Goal: Information Seeking & Learning: Understand process/instructions

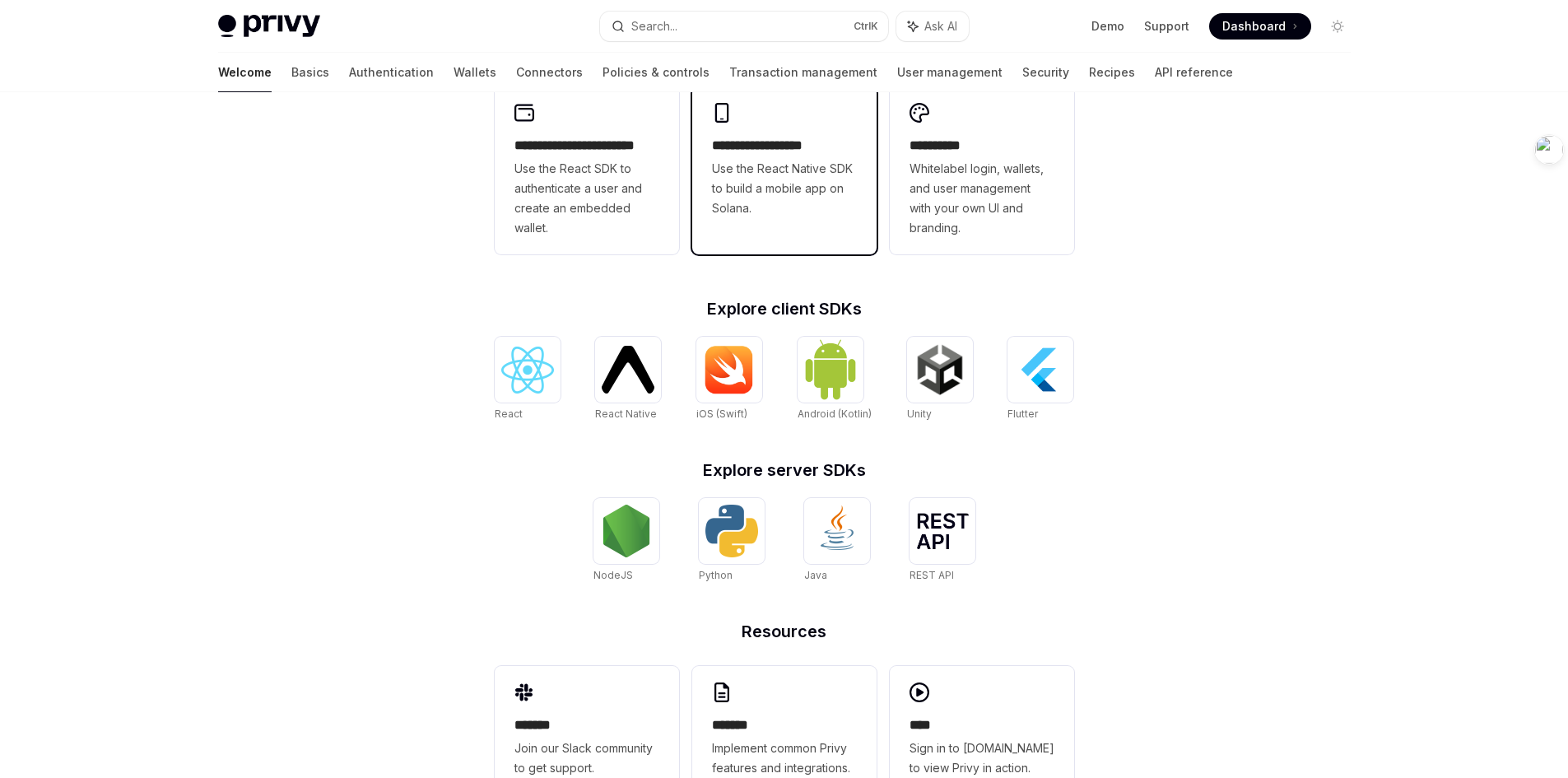
scroll to position [412, 0]
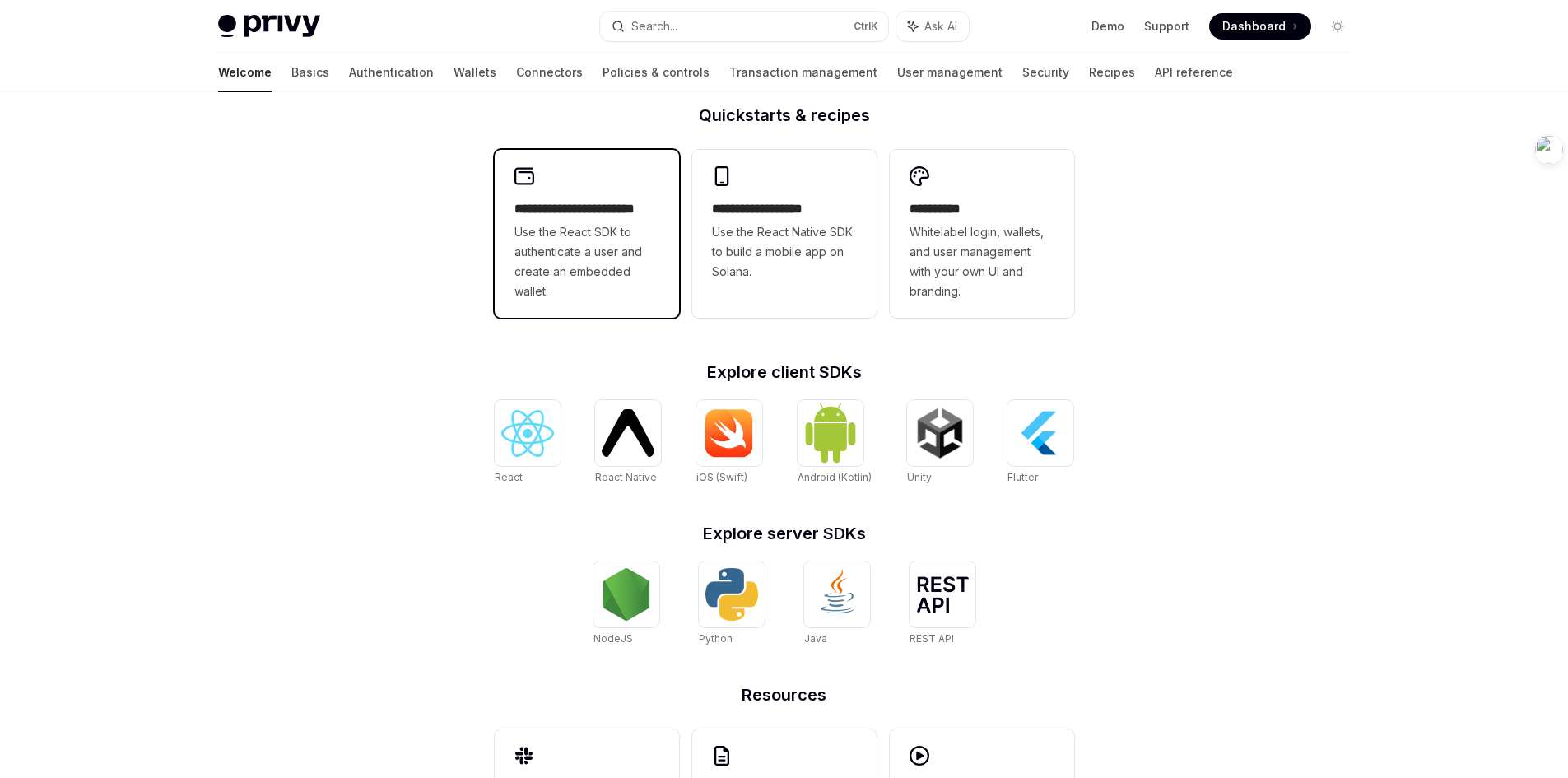
click at [601, 250] on span "Use the React SDK to authenticate a user and create an embedded wallet." at bounding box center [587, 262] width 145 height 79
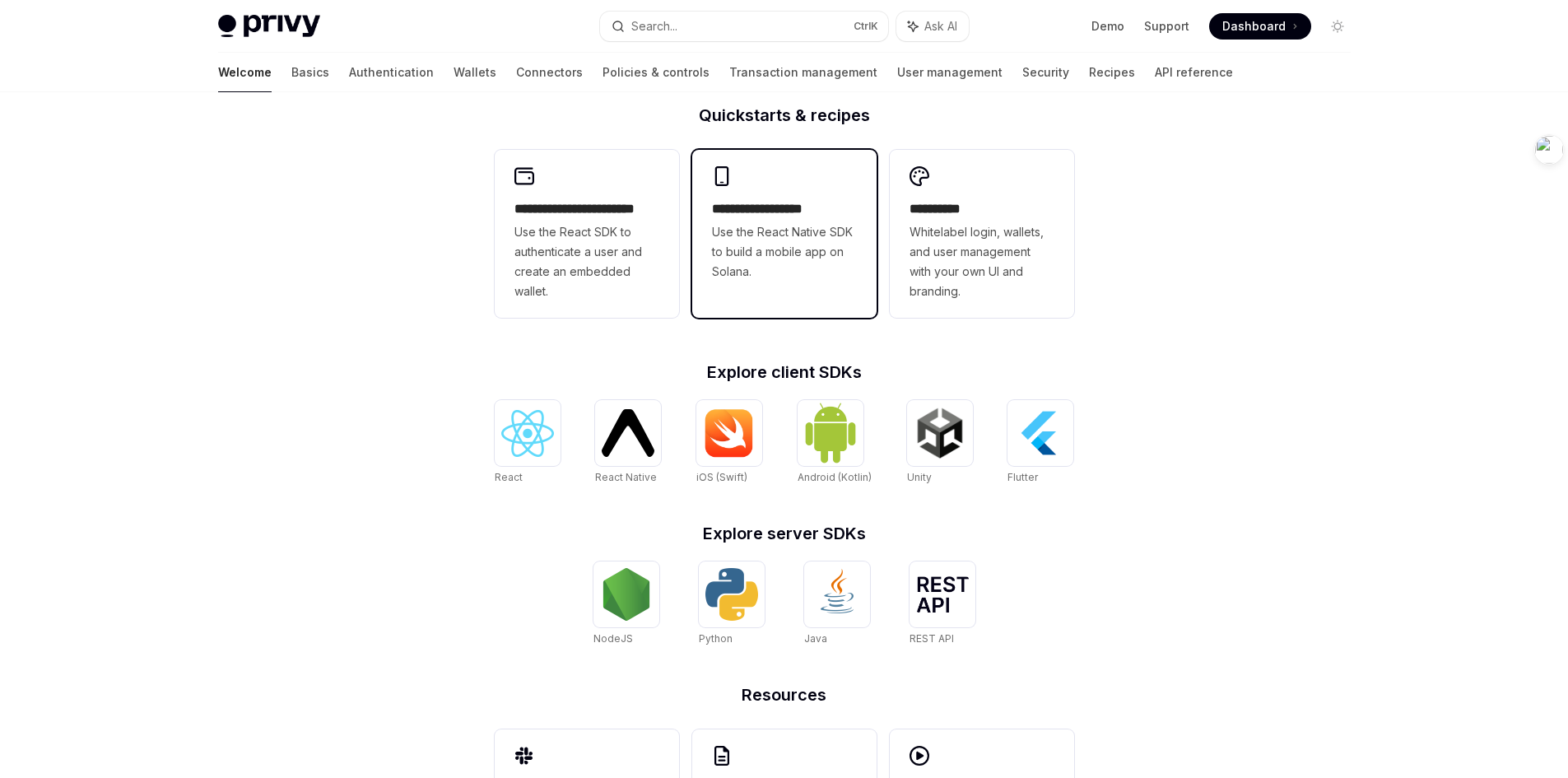
click at [763, 244] on span "Use the React Native SDK to build a mobile app on Solana." at bounding box center [784, 252] width 145 height 59
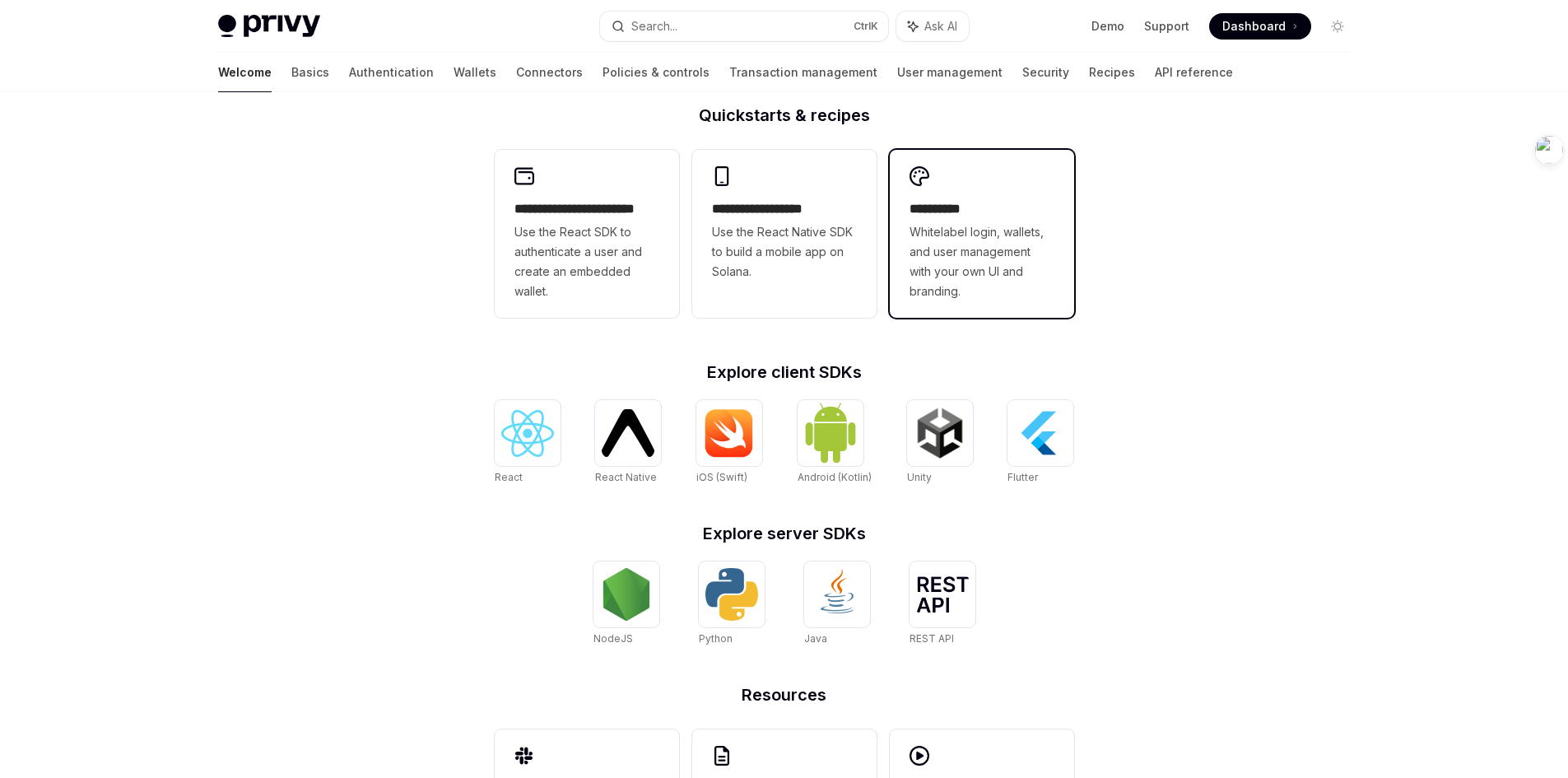
click at [973, 244] on span "Whitelabel login, wallets, and user management with your own UI and branding." at bounding box center [982, 262] width 145 height 79
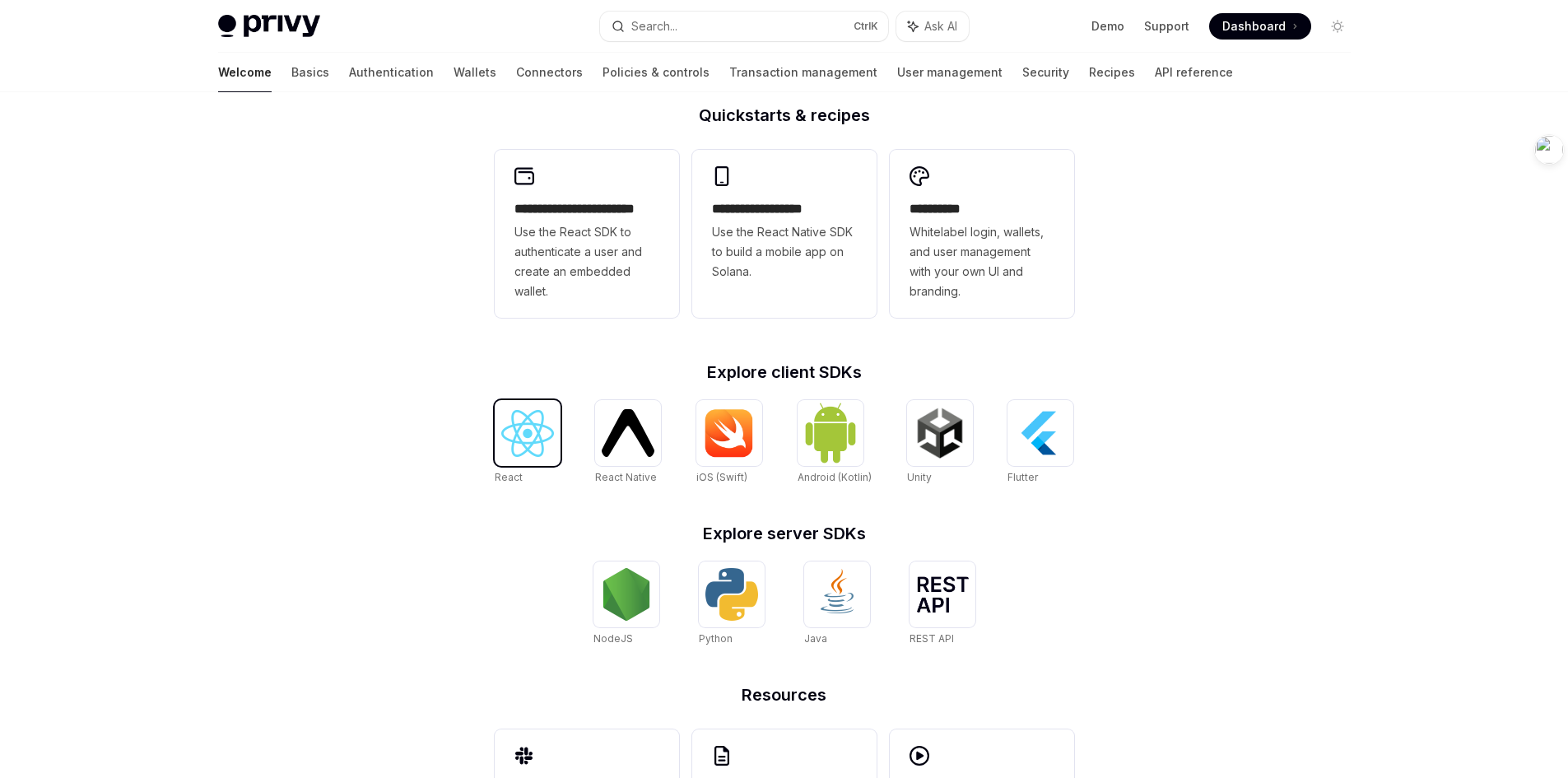
click at [517, 441] on img at bounding box center [528, 433] width 53 height 47
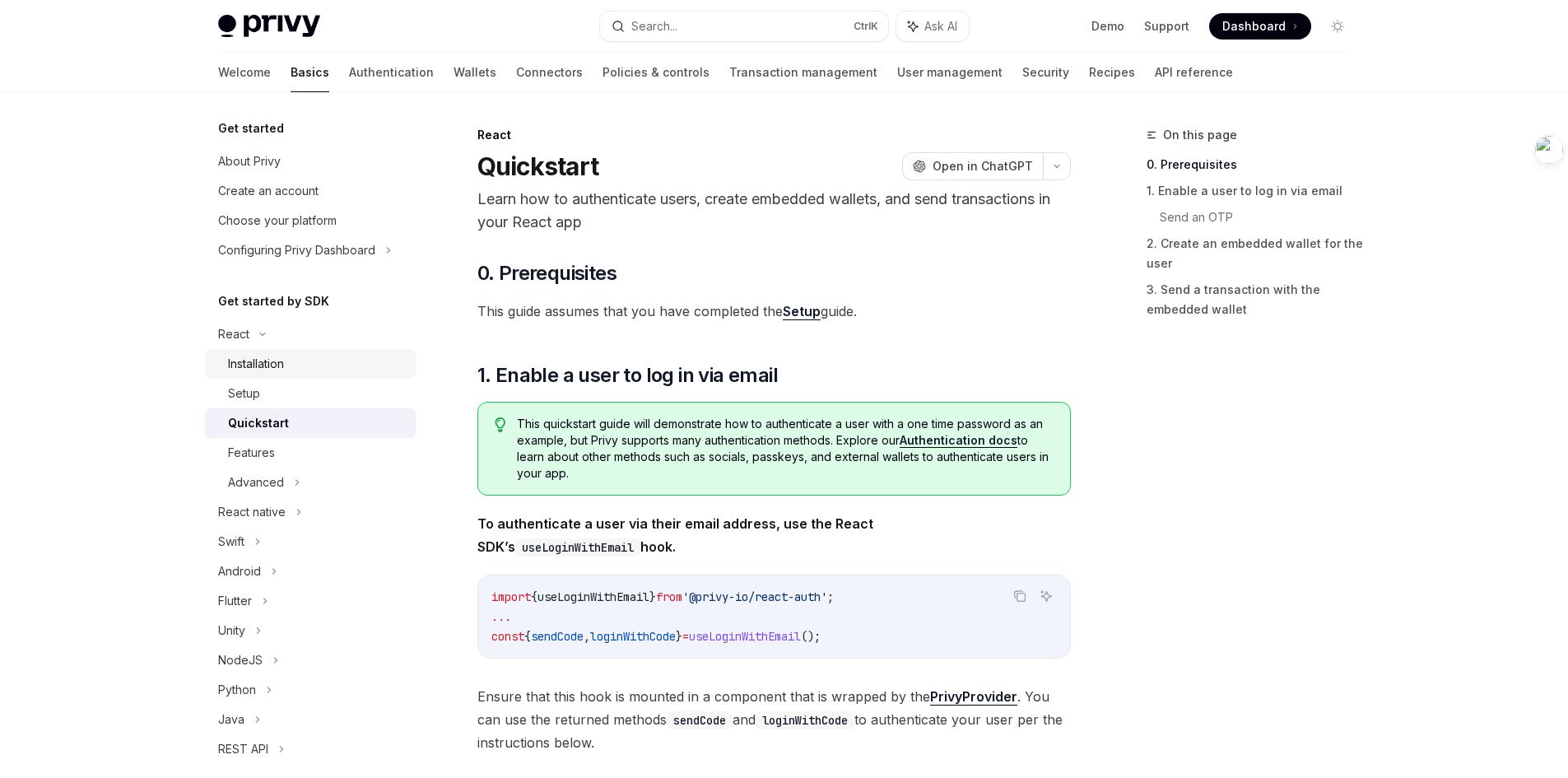
click at [293, 363] on div "Installation" at bounding box center [317, 363] width 178 height 19
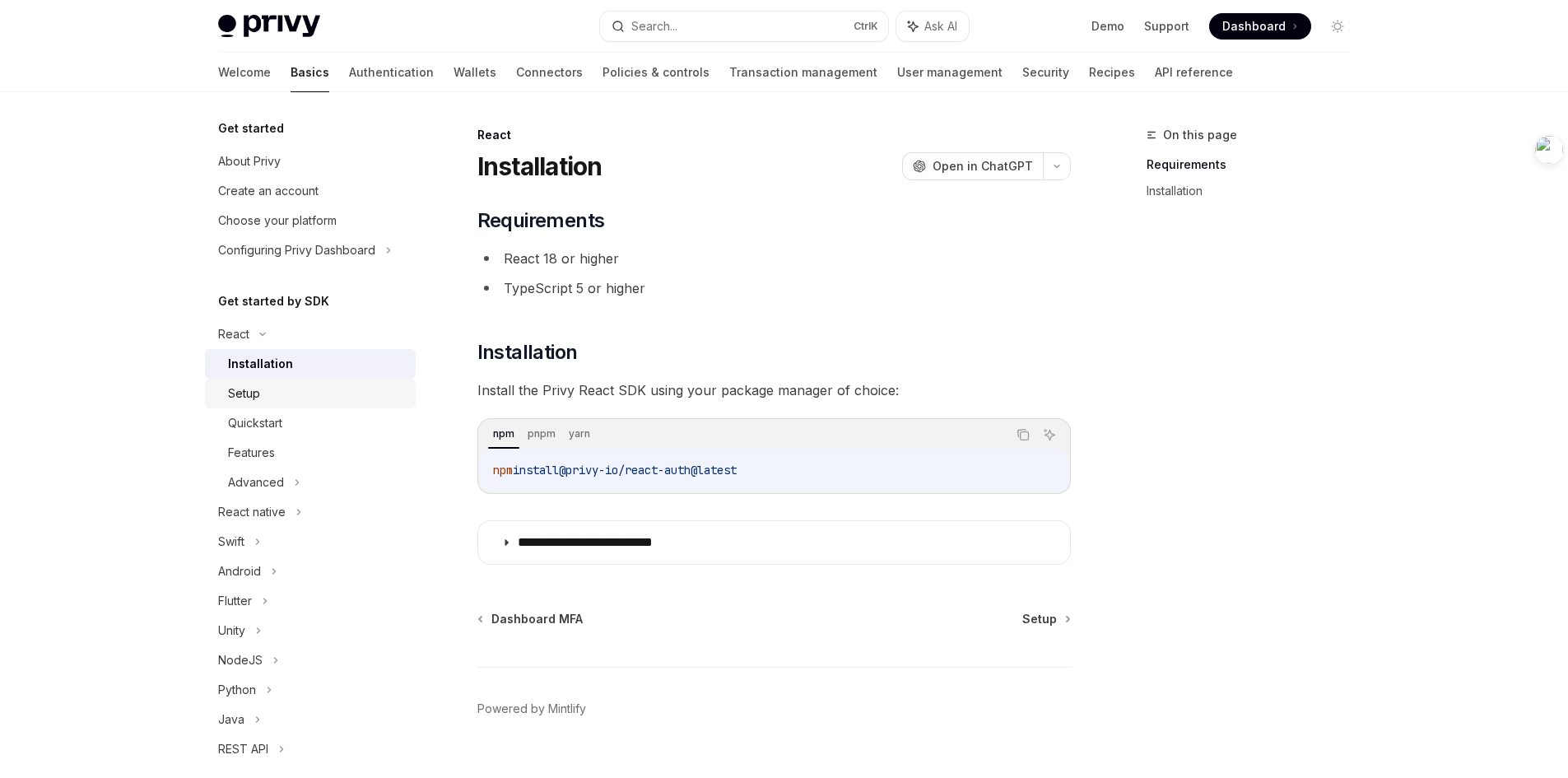
click at [311, 404] on link "Setup" at bounding box center [310, 393] width 210 height 30
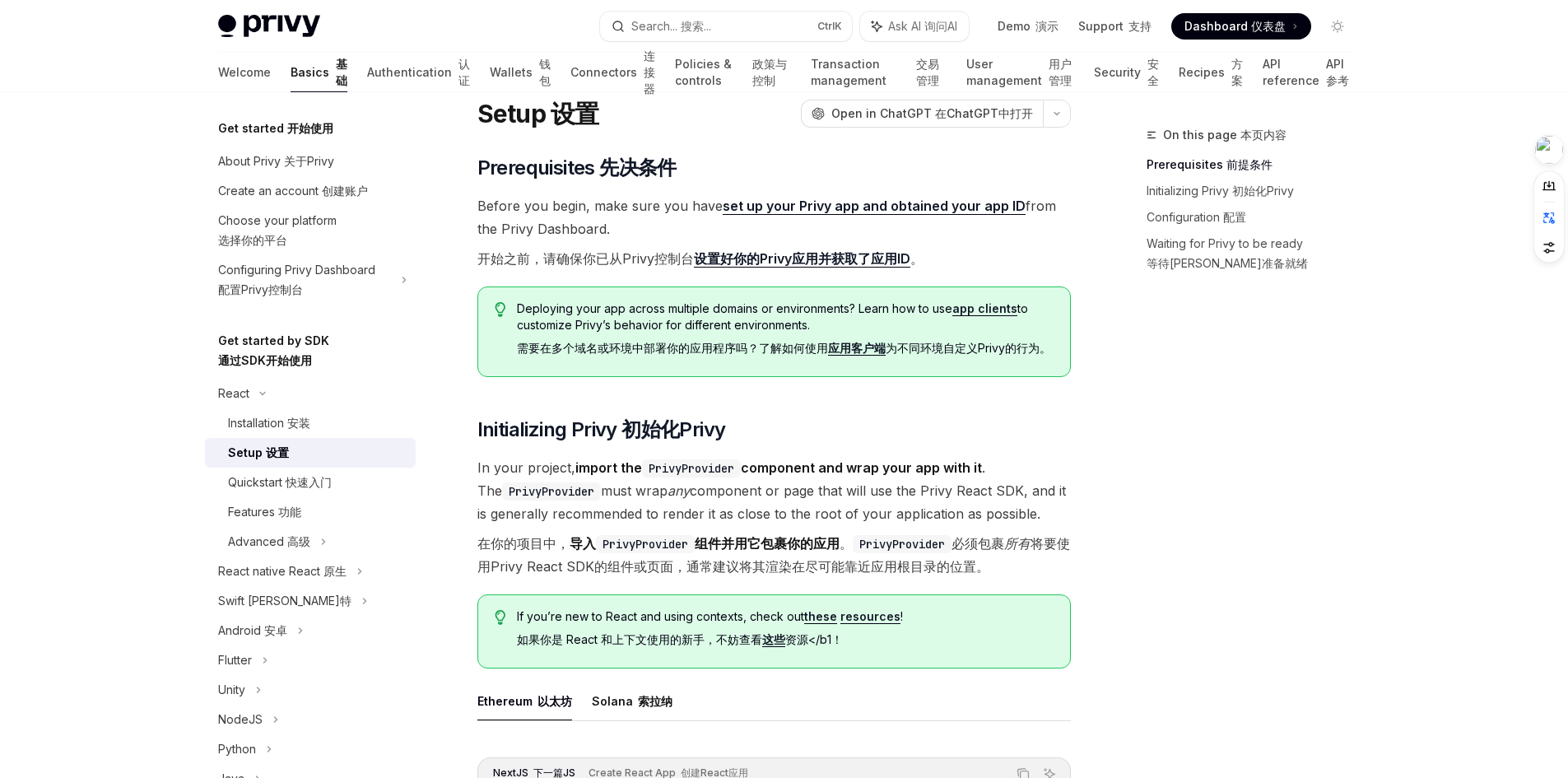
scroll to position [83, 0]
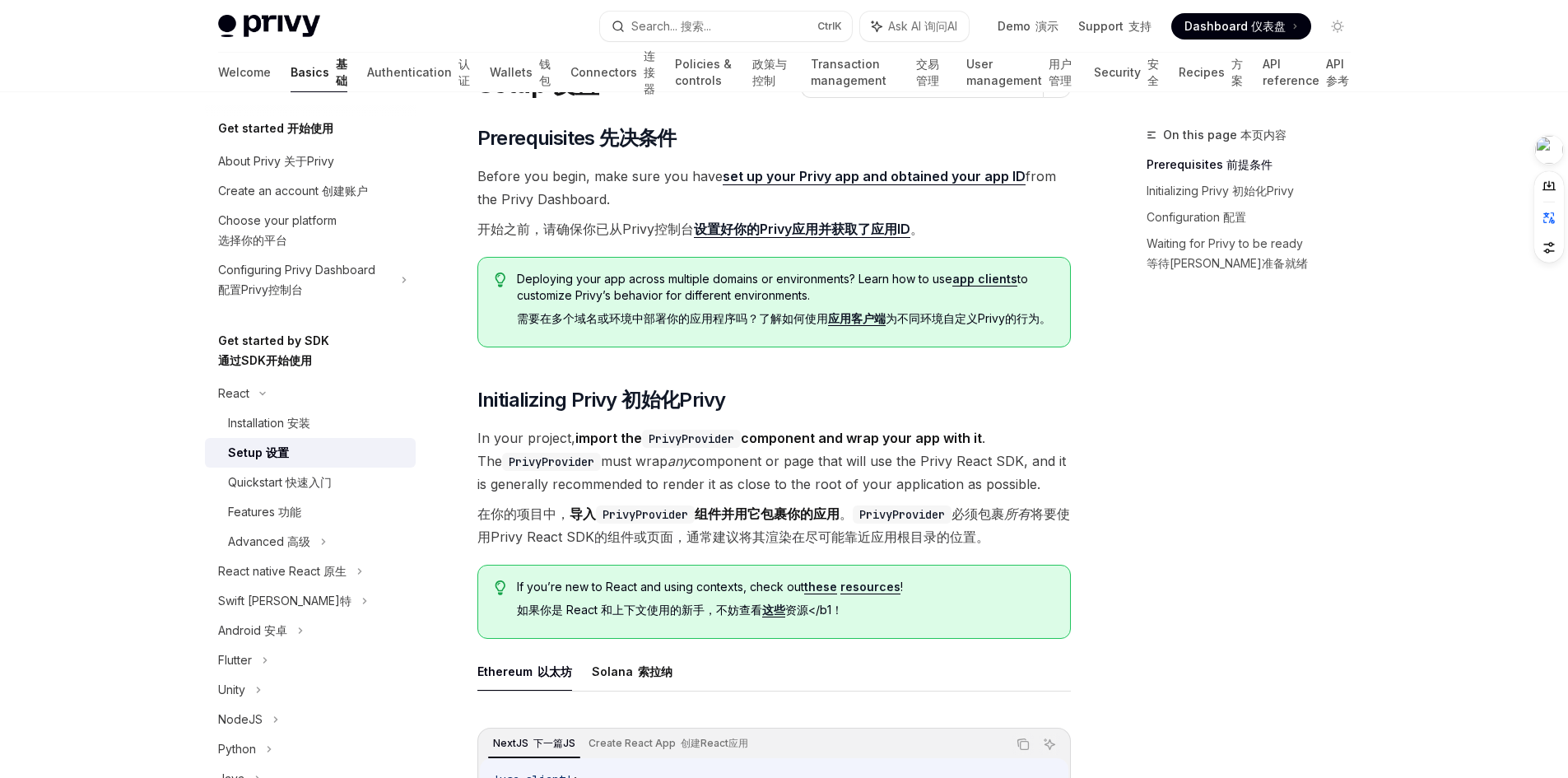
click at [905, 504] on font "在你的项目中， 导入 PrivyProvider 组件并用它包裹你的应用 。 PrivyProvider 必须包裹 所有 将要使用Privy React SD…" at bounding box center [773, 525] width 593 height 46
click at [911, 512] on code "PrivyProvider" at bounding box center [902, 514] width 99 height 18
copy code "PrivyProvider"
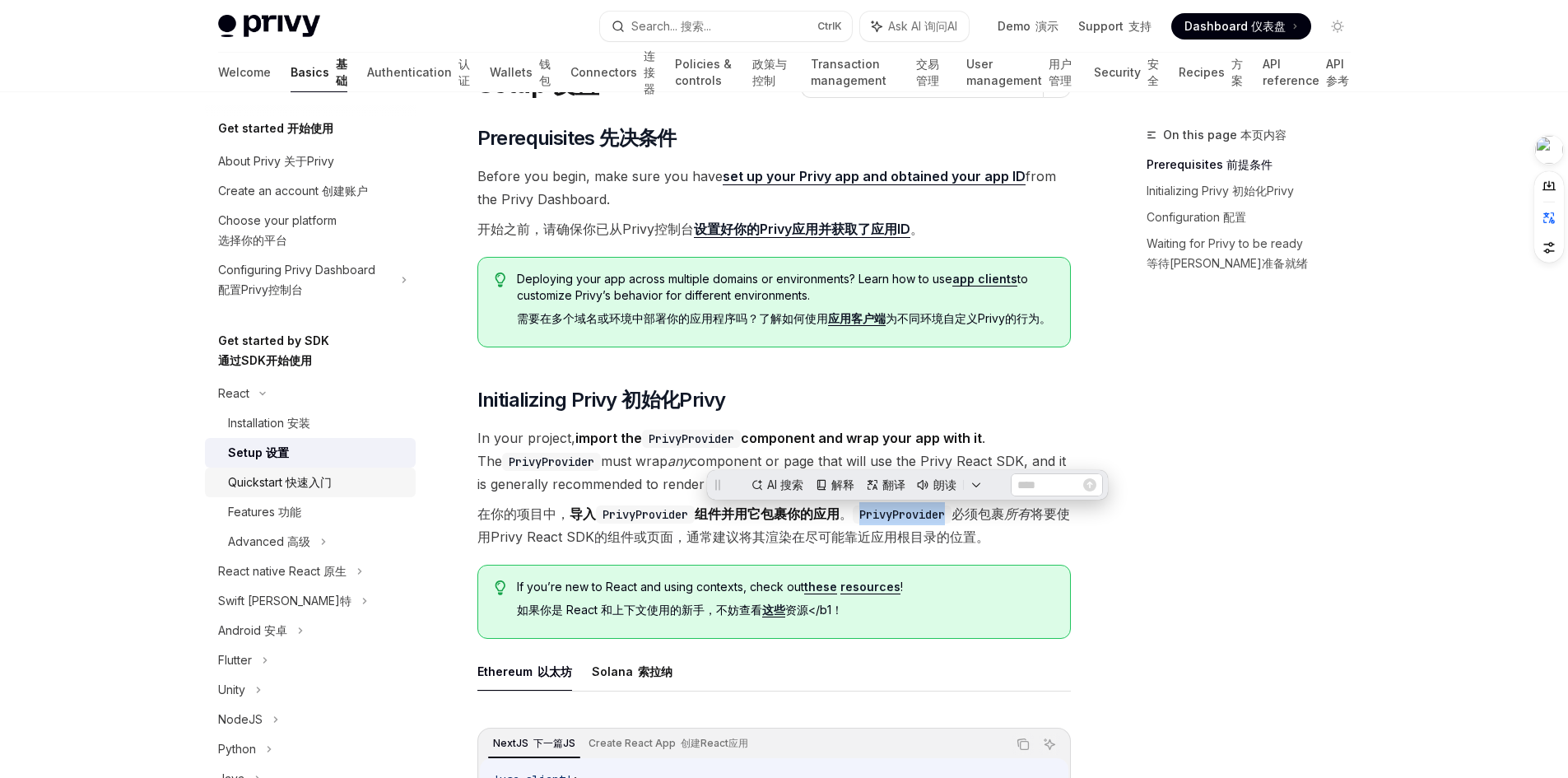
scroll to position [83, 0]
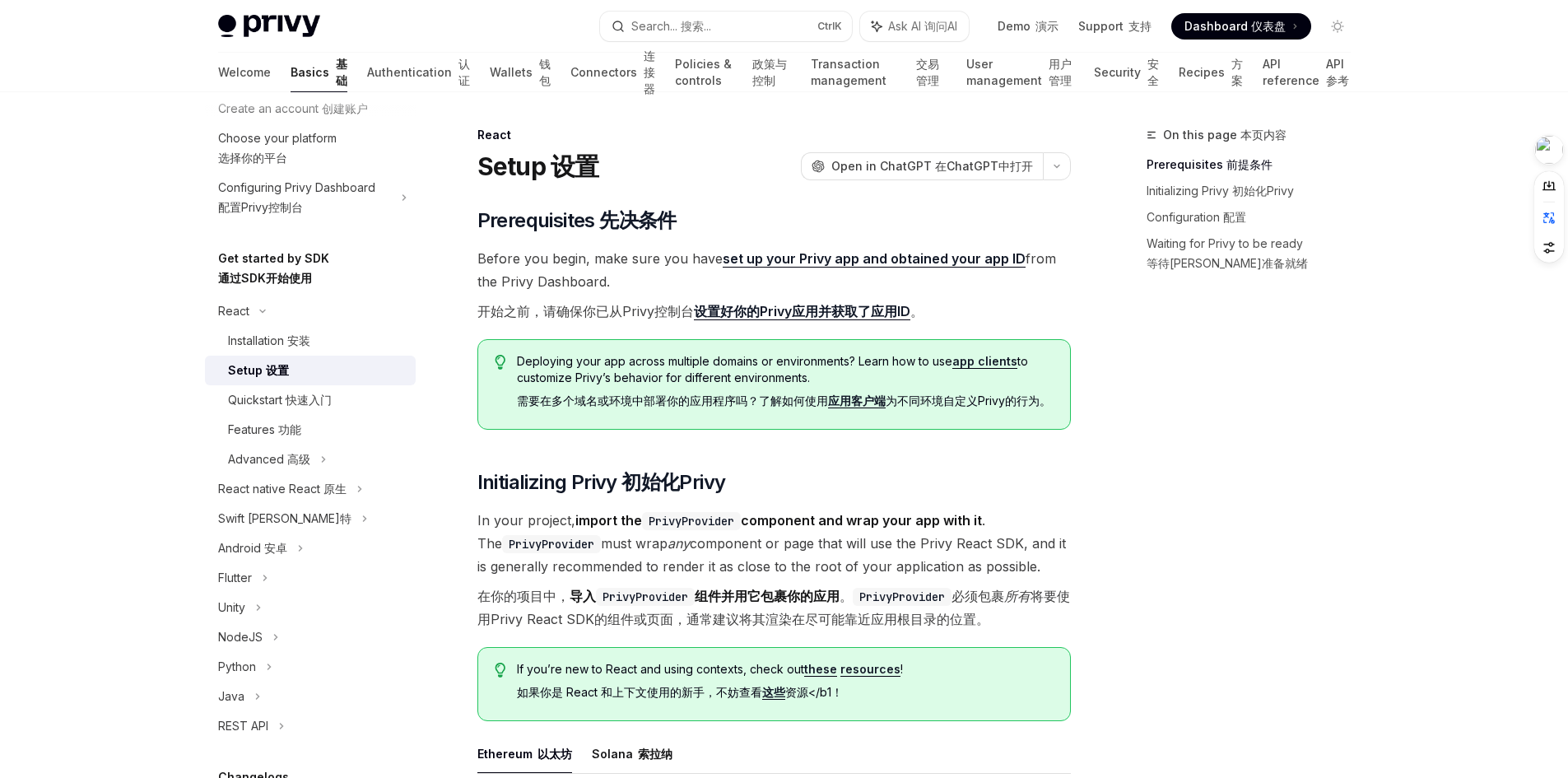
scroll to position [0, 0]
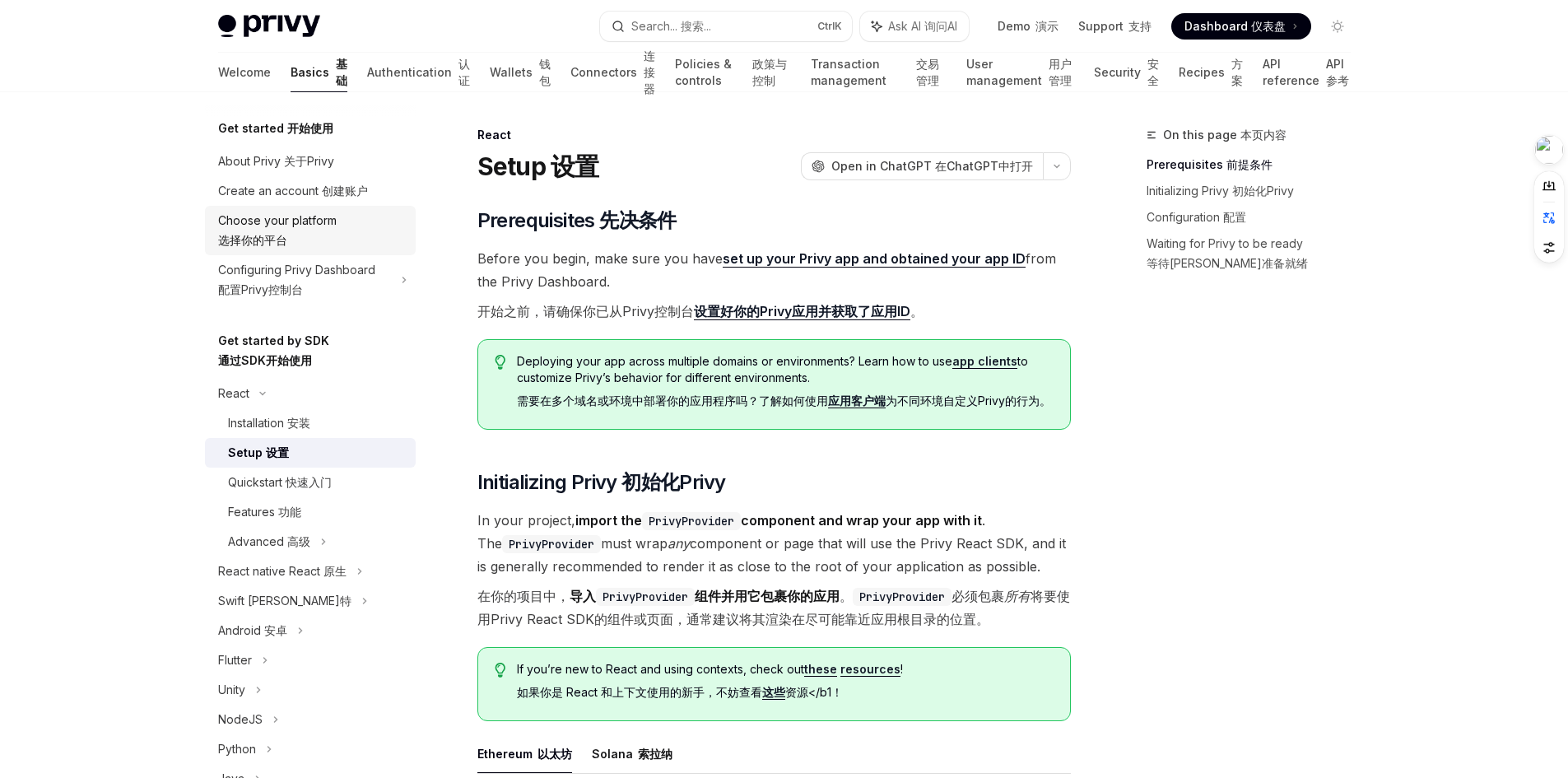
click at [304, 215] on div "Choose your platform Choose your platform 选择你的平台" at bounding box center [311, 230] width 187 height 40
type textarea "*"
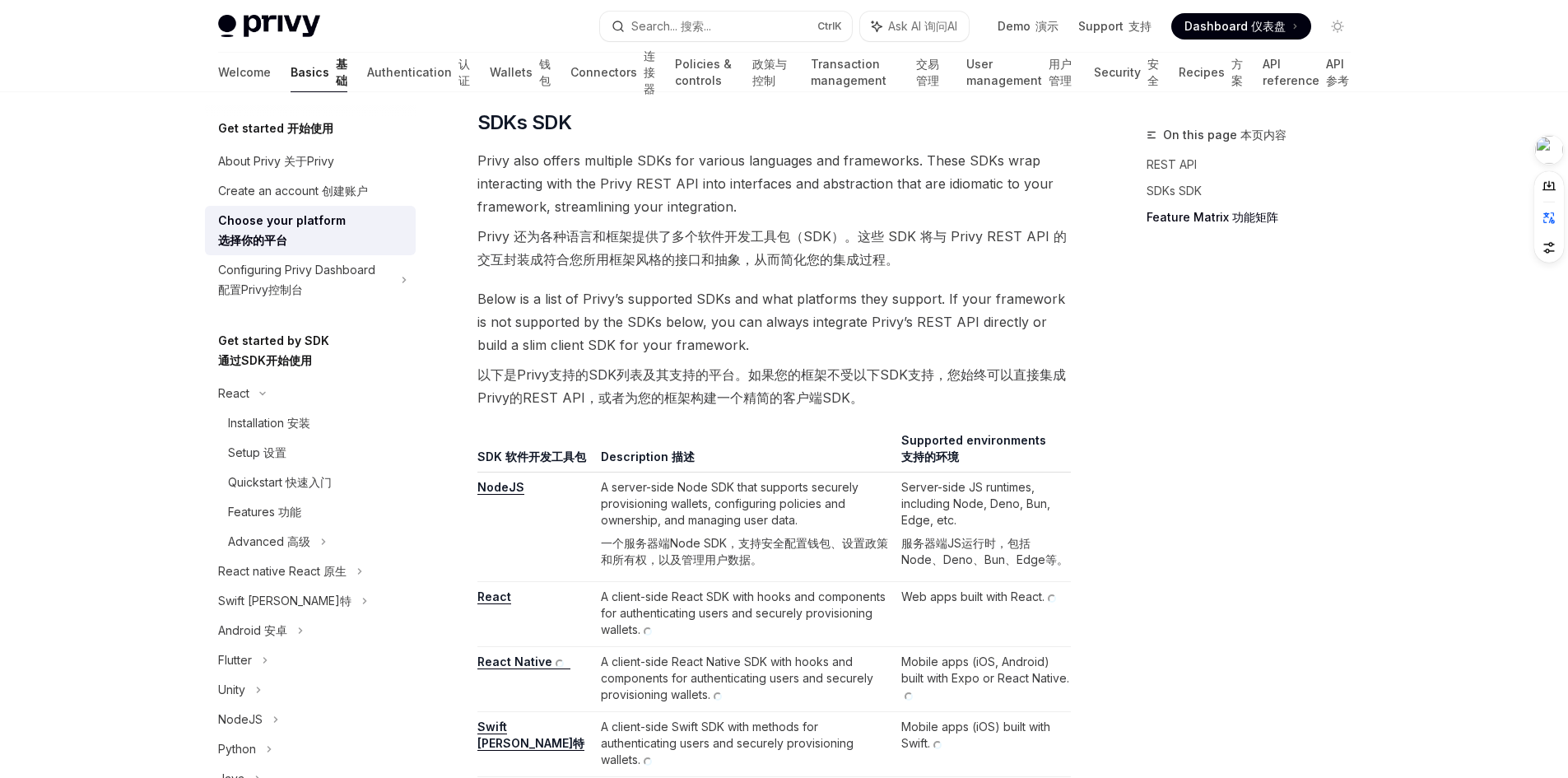
scroll to position [1317, 0]
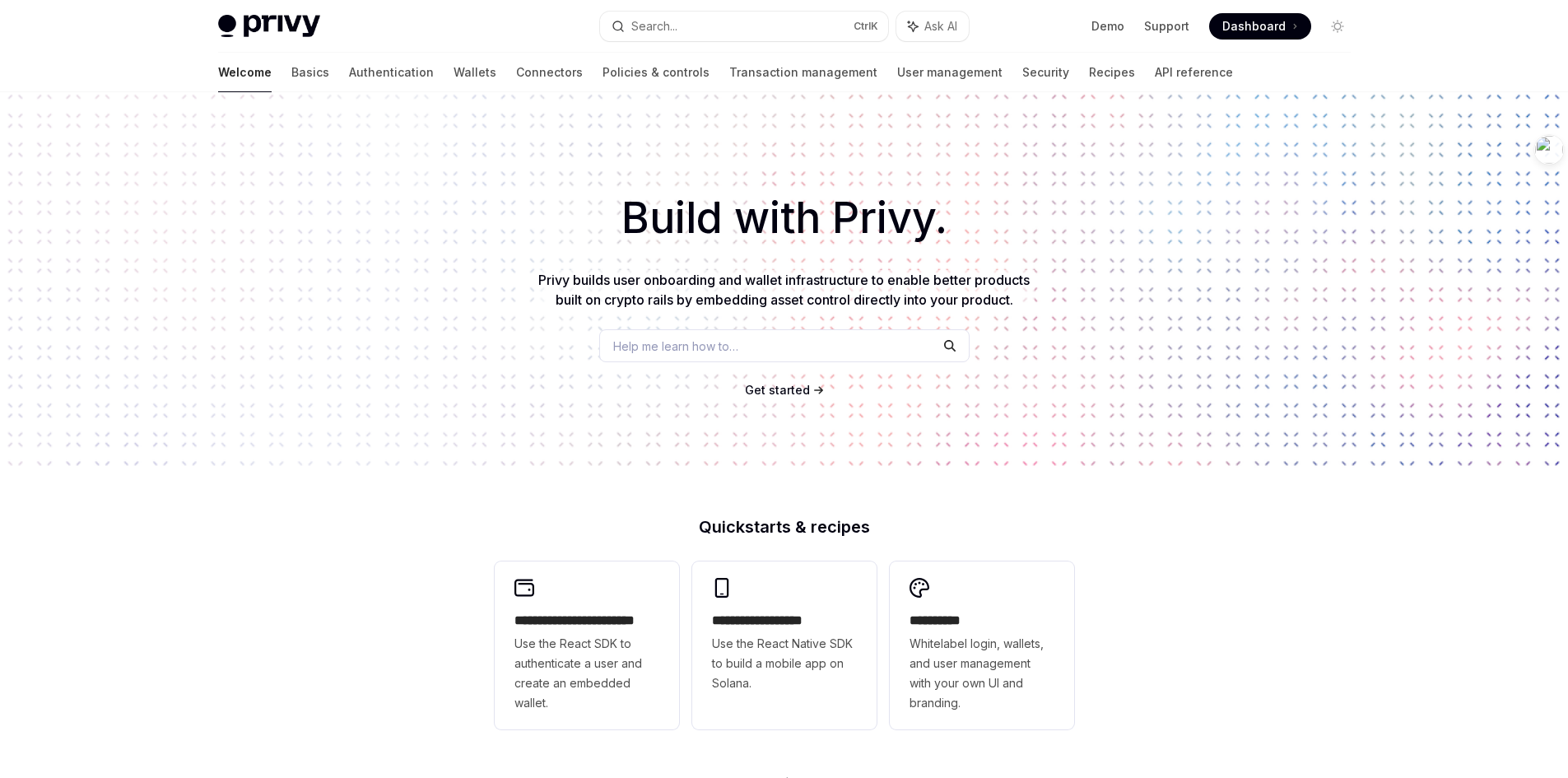
scroll to position [531, 0]
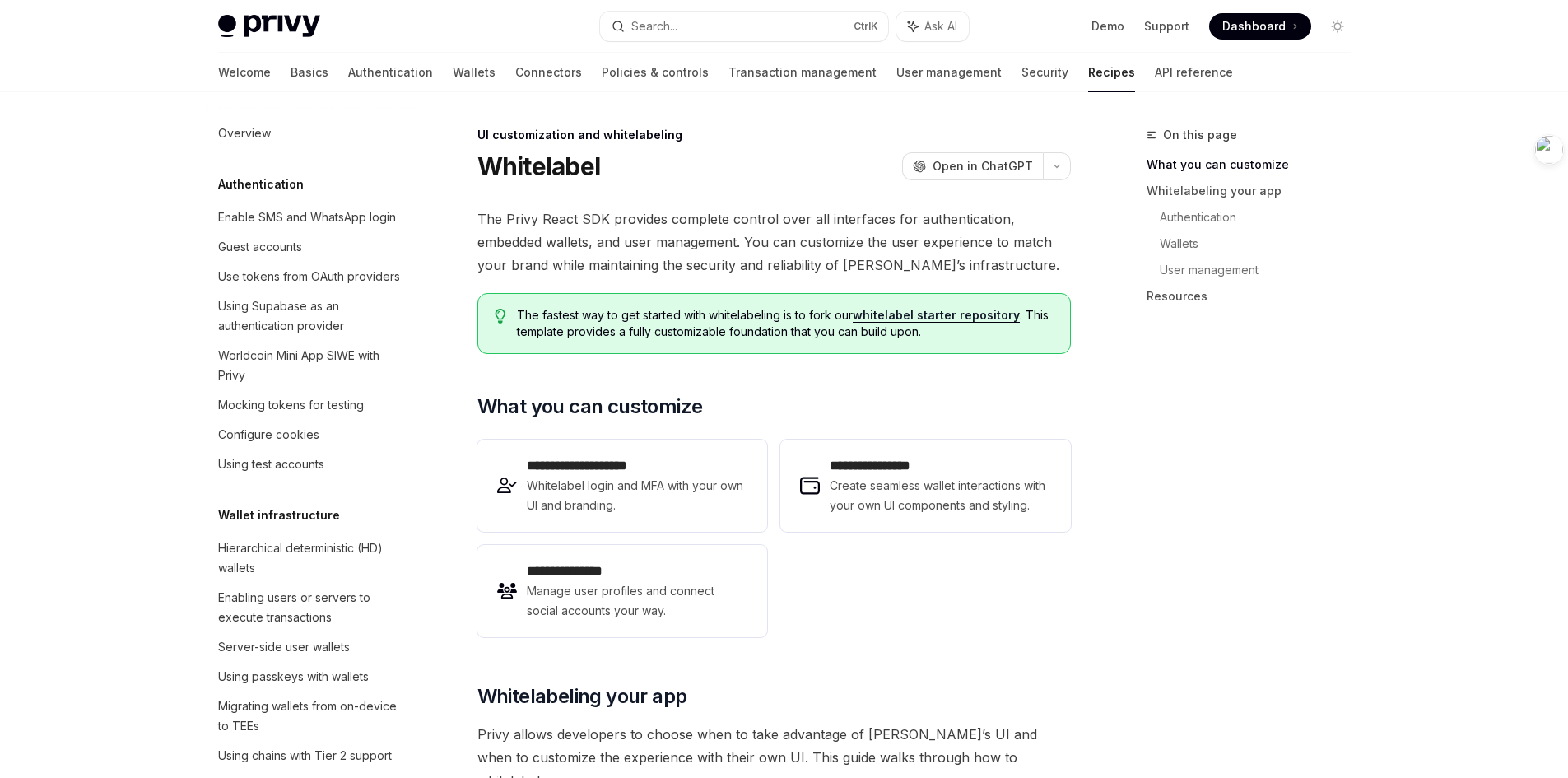
scroll to position [681, 0]
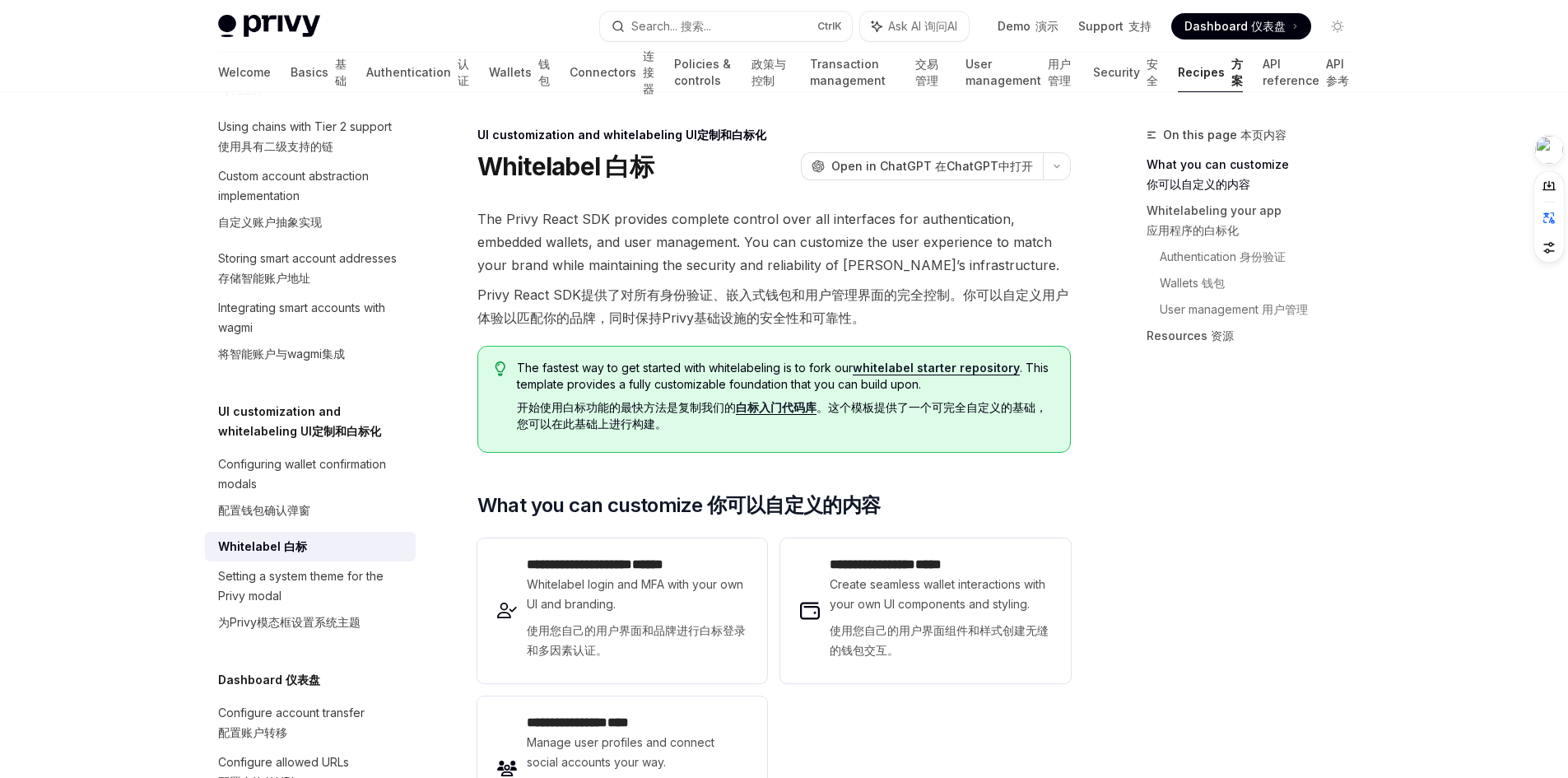
click at [788, 409] on link "白标入门代码库" at bounding box center [776, 407] width 81 height 15
